Goal: Book appointment/travel/reservation

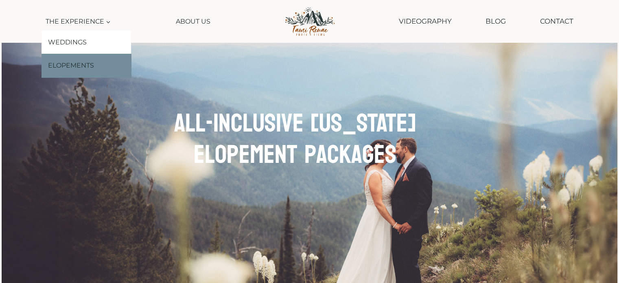
click at [78, 67] on link "Elopements" at bounding box center [87, 66] width 90 height 24
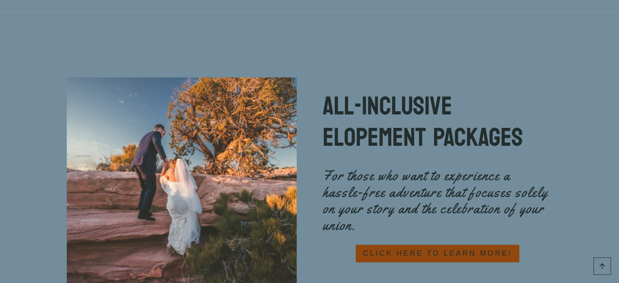
scroll to position [3581, 0]
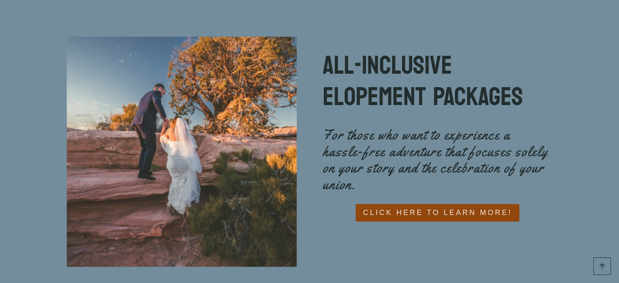
click at [404, 207] on span "CLICK HERE TO LEARN MORE!" at bounding box center [437, 213] width 149 height 12
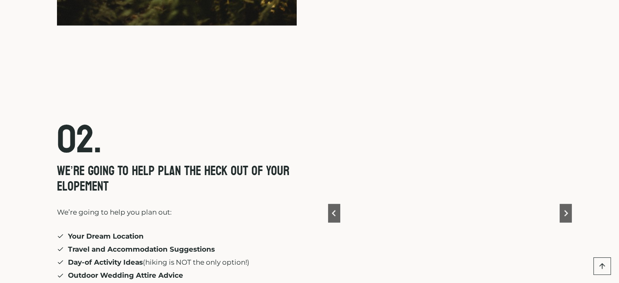
scroll to position [2075, 0]
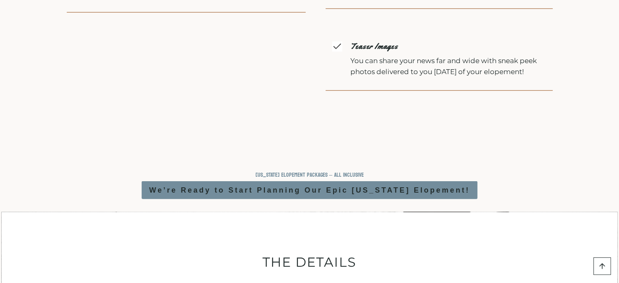
scroll to position [2035, 0]
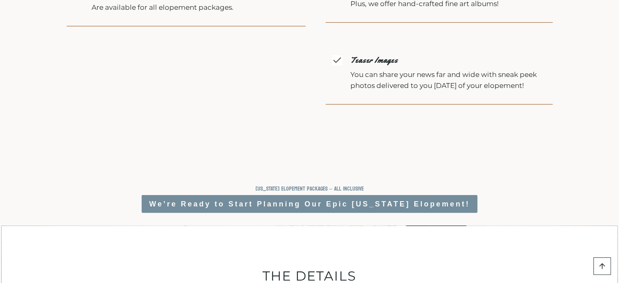
click at [401, 208] on strong "We’re Ready to Start Planning Our Epic [US_STATE] Elopement!" at bounding box center [309, 204] width 321 height 8
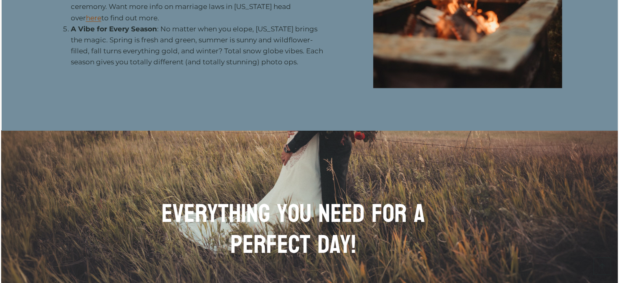
scroll to position [1099, 0]
